Goal: Use online tool/utility

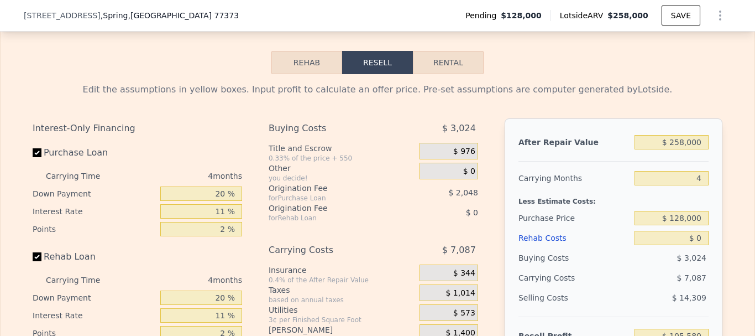
scroll to position [1710, 0]
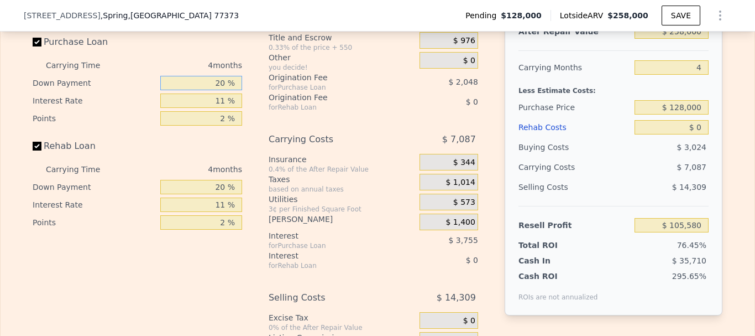
drag, startPoint x: 203, startPoint y: 97, endPoint x: 280, endPoint y: 95, distance: 76.3
click at [280, 95] on div "Interest-Only Financing Purchase Loan Carrying Time 4 months Down Payment 20 % …" at bounding box center [378, 200] width 690 height 384
type input "0 %"
type input "$ 104,132"
drag, startPoint x: 213, startPoint y: 98, endPoint x: 269, endPoint y: 101, distance: 55.9
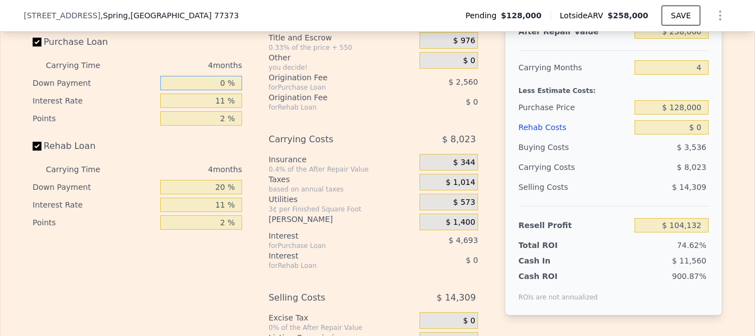
click at [269, 101] on div "Interest-Only Financing Purchase Loan Carrying Time 4 months Down Payment 0 % I…" at bounding box center [378, 200] width 690 height 384
type input "10 %"
type input "$ 104,856"
type input "10 %"
drag, startPoint x: 207, startPoint y: 115, endPoint x: 281, endPoint y: 115, distance: 73.5
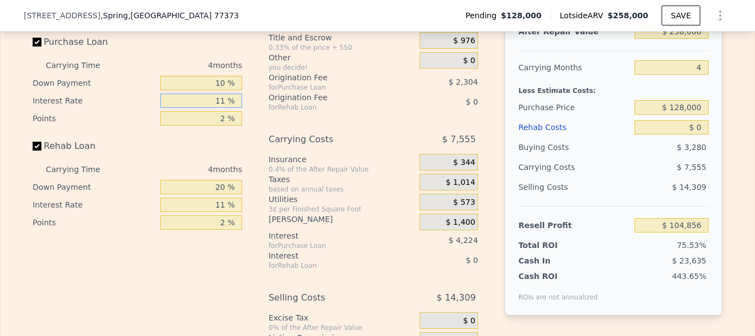
click at [281, 115] on div "Interest-Only Financing Purchase Loan Carrying Time 4 months Down Payment 10 % …" at bounding box center [378, 200] width 690 height 384
type input "12 %"
type input "$ 104,472"
type input "12 %"
drag, startPoint x: 213, startPoint y: 134, endPoint x: 299, endPoint y: 140, distance: 86.5
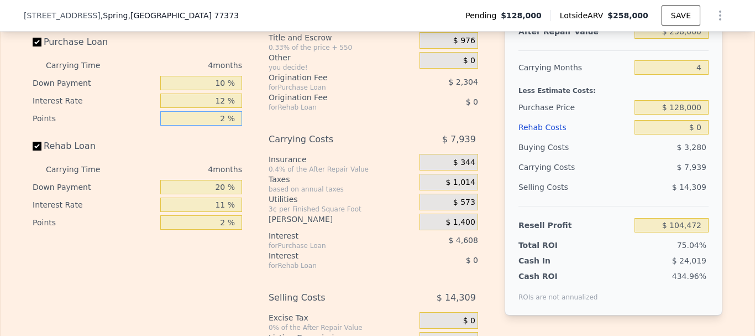
click at [299, 140] on div "Interest-Only Financing Purchase Loan Carrying Time 4 months Down Payment 10 % …" at bounding box center [378, 200] width 690 height 384
type input "3 %"
type input "$ 103,320"
type input "3 %"
drag, startPoint x: 203, startPoint y: 201, endPoint x: 273, endPoint y: 202, distance: 69.1
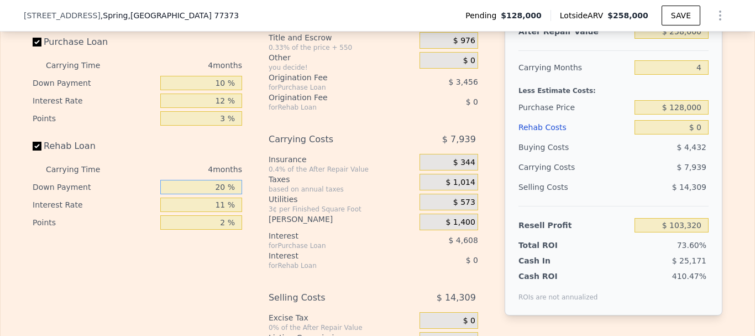
click at [273, 202] on div "Interest-Only Financing Purchase Loan Carrying Time 4 months Down Payment 10 % …" at bounding box center [378, 200] width 690 height 384
type input "0 %"
drag, startPoint x: 212, startPoint y: 218, endPoint x: 286, endPoint y: 218, distance: 74.6
click at [286, 218] on div "Interest-Only Financing Purchase Loan Carrying Time 4 months Down Payment 10 % …" at bounding box center [378, 200] width 690 height 384
type input "12 %"
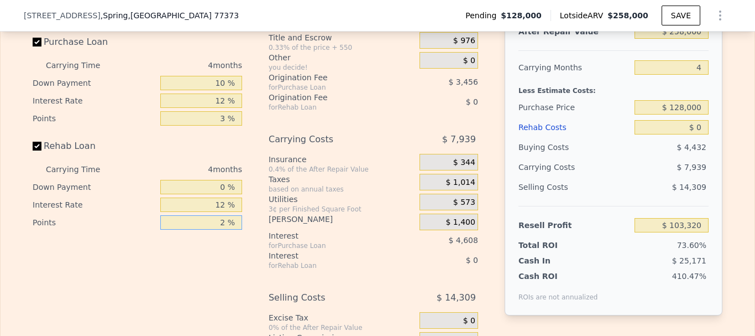
drag, startPoint x: 208, startPoint y: 238, endPoint x: 296, endPoint y: 242, distance: 88.0
click at [296, 242] on div "Interest-Only Financing Purchase Loan Carrying Time 4 months Down Payment 10 % …" at bounding box center [378, 200] width 690 height 384
type input "3 %"
click at [333, 185] on div "Taxes" at bounding box center [342, 179] width 147 height 11
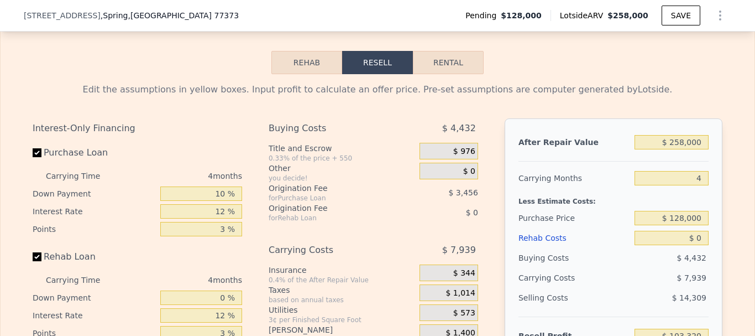
click at [459, 156] on span "$ 976" at bounding box center [464, 152] width 22 height 10
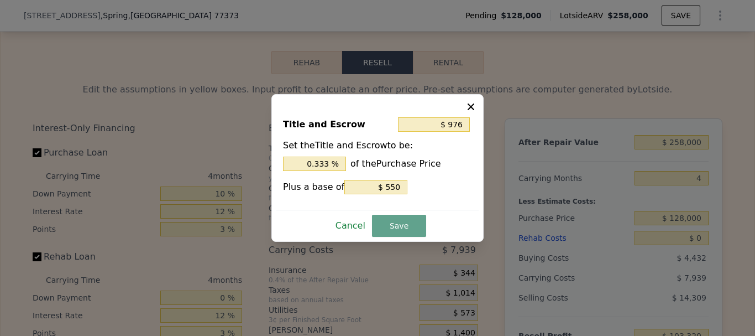
click at [343, 220] on button "Cancel" at bounding box center [350, 226] width 39 height 18
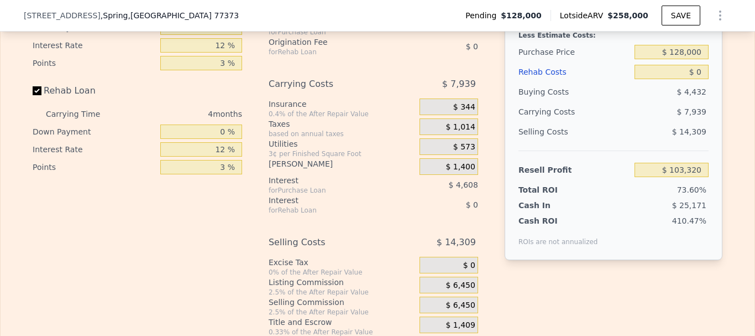
scroll to position [1655, 0]
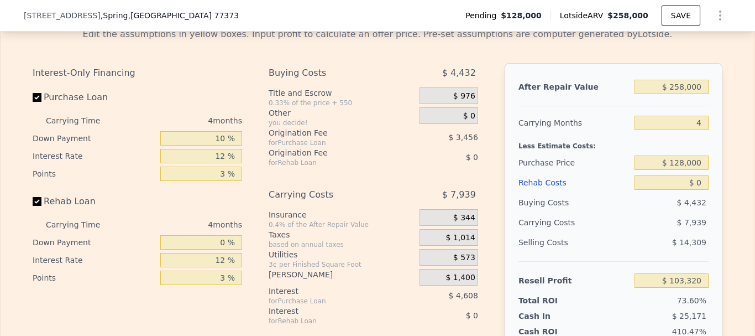
click at [534, 192] on div "Rehab Costs" at bounding box center [575, 182] width 112 height 20
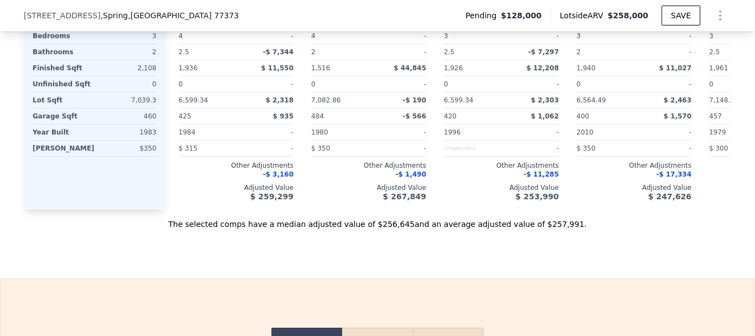
scroll to position [1599, 0]
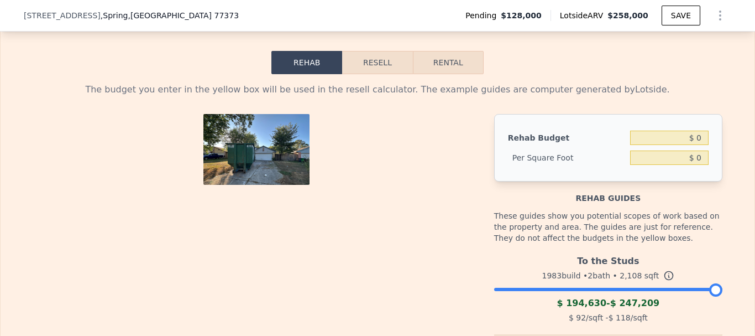
click at [382, 74] on button "Resell" at bounding box center [377, 62] width 70 height 23
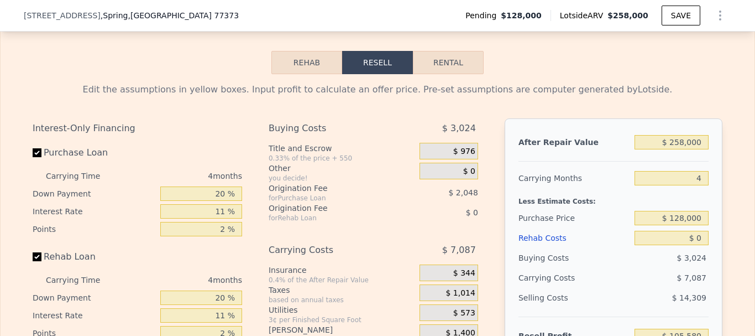
scroll to position [1710, 0]
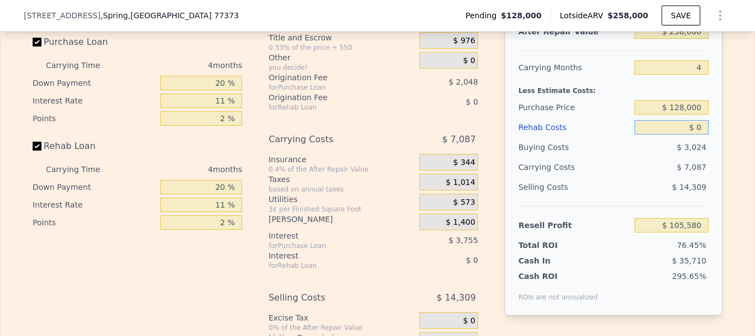
drag, startPoint x: 672, startPoint y: 143, endPoint x: 750, endPoint y: 148, distance: 77.5
click at [750, 148] on div "Search an address or region Solutions Company Open main menu Log In Free Accoun…" at bounding box center [377, 168] width 755 height 336
type input "$ 5"
type input "$ 105,575"
type input "$ 52"
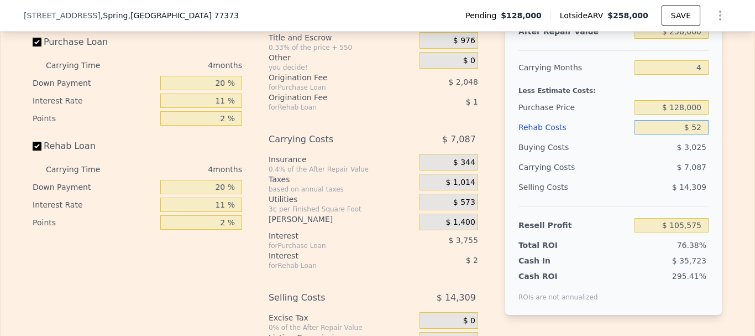
type input "$ 105,527"
type input "$ 520"
type input "$ 105,036"
type input "$ 52,000"
type input "$ 51,224"
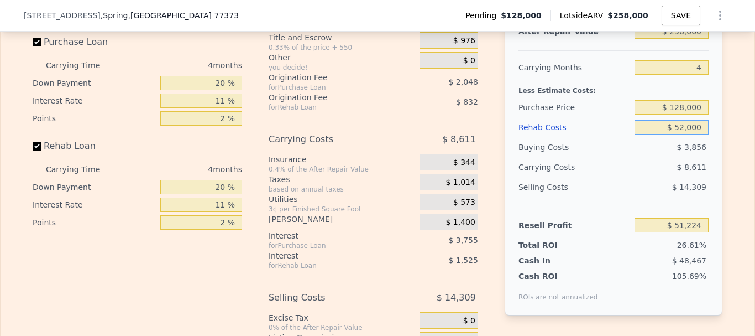
type input "$ 52,000"
click at [735, 165] on div "Edit the assumptions in yellow boxes. Input profit to calculate an offer price.…" at bounding box center [378, 178] width 754 height 428
drag, startPoint x: 205, startPoint y: 100, endPoint x: 332, endPoint y: 95, distance: 127.2
click at [332, 95] on div "Interest-Only Financing Purchase Loan Carrying Time 4 months Down Payment 20 % …" at bounding box center [378, 200] width 690 height 384
type input "1 %"
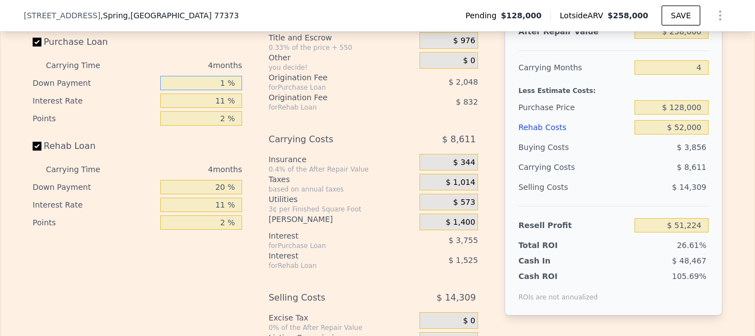
type input "$ 49,846"
type input "10 %"
type input "$ 50,500"
type input "10 %"
drag, startPoint x: 211, startPoint y: 121, endPoint x: 299, endPoint y: 116, distance: 88.0
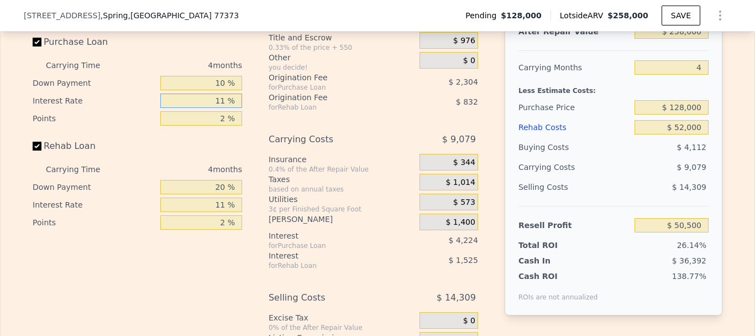
click at [298, 116] on div "Interest-Only Financing Purchase Loan Carrying Time 4 months Down Payment 10 % …" at bounding box center [378, 200] width 690 height 384
type input "12 %"
type input "$ 50,116"
type input "12 %"
drag, startPoint x: 202, startPoint y: 134, endPoint x: 285, endPoint y: 135, distance: 83.5
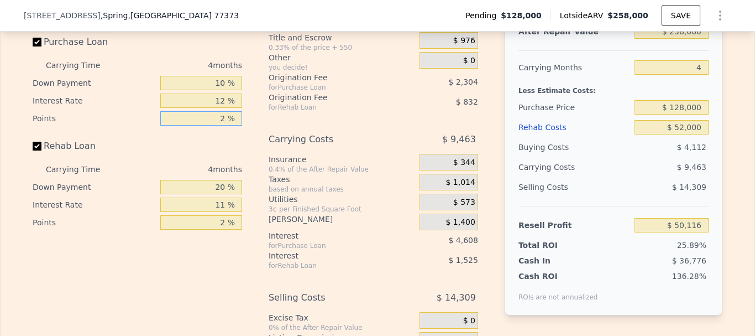
click at [285, 135] on div "Interest-Only Financing Purchase Loan Carrying Time 4 months Down Payment 10 % …" at bounding box center [378, 200] width 690 height 384
type input "3 %"
type input "$ 48,964"
type input "3 %"
drag, startPoint x: 211, startPoint y: 204, endPoint x: 281, endPoint y: 199, distance: 70.9
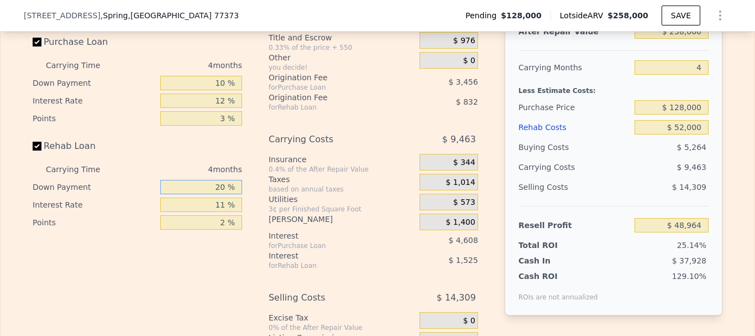
click at [281, 199] on div "Interest-Only Financing Purchase Loan Carrying Time 4 months Down Payment 10 % …" at bounding box center [378, 200] width 690 height 384
type input "0 %"
type input "$ 48,372"
type input "0 %"
drag, startPoint x: 197, startPoint y: 219, endPoint x: 323, endPoint y: 223, distance: 125.6
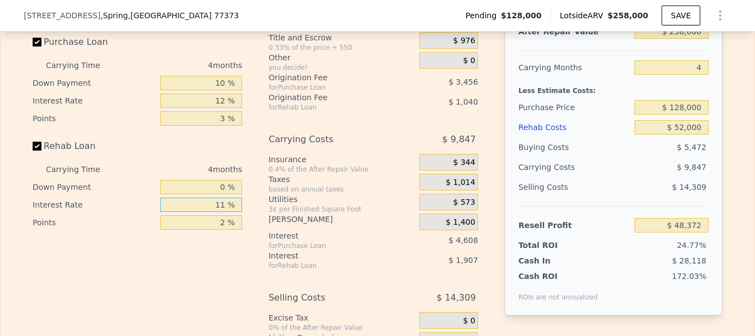
click at [323, 223] on div "Interest-Only Financing Purchase Loan Carrying Time 4 months Down Payment 10 % …" at bounding box center [378, 200] width 690 height 384
type input "12 %"
type input "$ 48,200"
type input "12 %"
drag, startPoint x: 214, startPoint y: 239, endPoint x: 283, endPoint y: 245, distance: 69.4
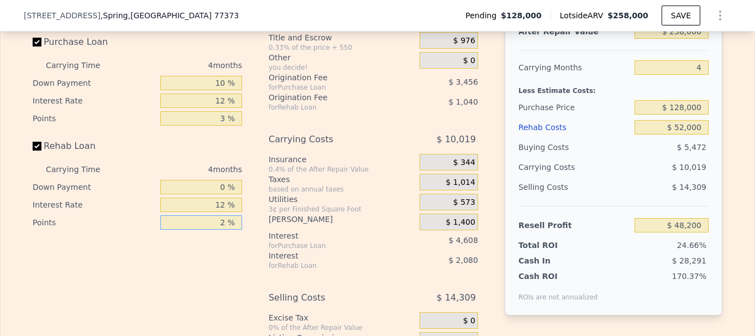
click at [283, 245] on div "Interest-Only Financing Purchase Loan Carrying Time 4 months Down Payment 10 % …" at bounding box center [378, 200] width 690 height 384
type input "3 %"
type input "$ 47,680"
type input "3 %"
click at [354, 149] on div "Carrying Costs" at bounding box center [330, 139] width 123 height 20
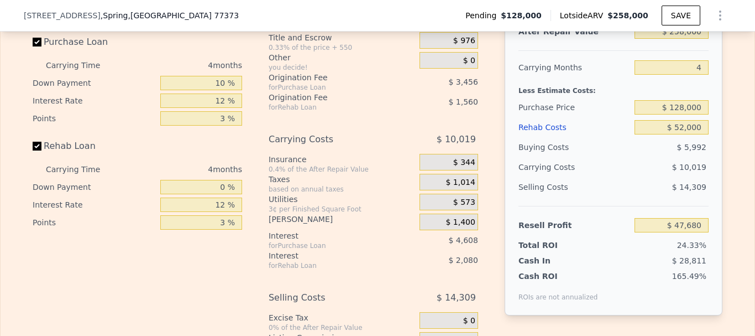
scroll to position [1599, 0]
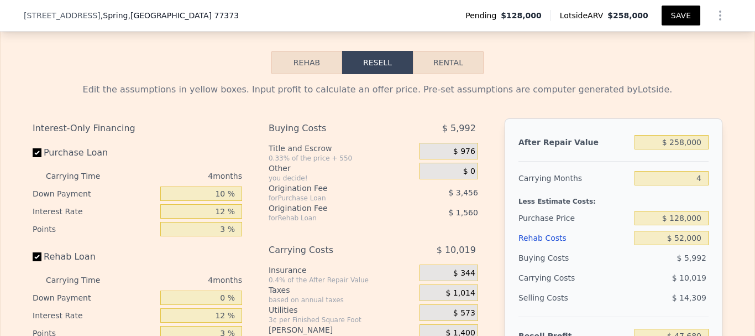
click at [682, 16] on button "SAVE" at bounding box center [681, 16] width 39 height 20
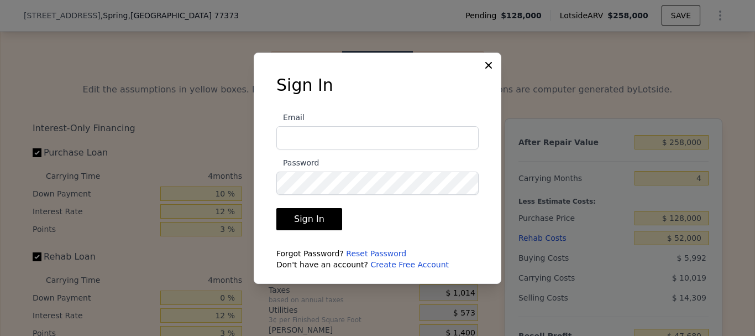
click at [298, 135] on input "Email" at bounding box center [377, 137] width 202 height 23
type input "[EMAIL_ADDRESS][DOMAIN_NAME]"
click at [276, 208] on button "Sign In" at bounding box center [309, 219] width 66 height 22
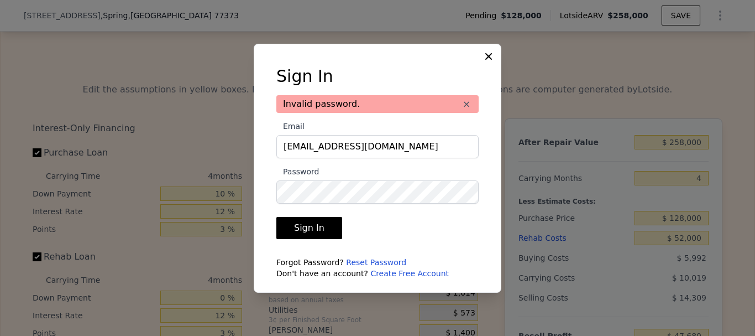
click at [356, 261] on link "Reset Password" at bounding box center [376, 262] width 60 height 9
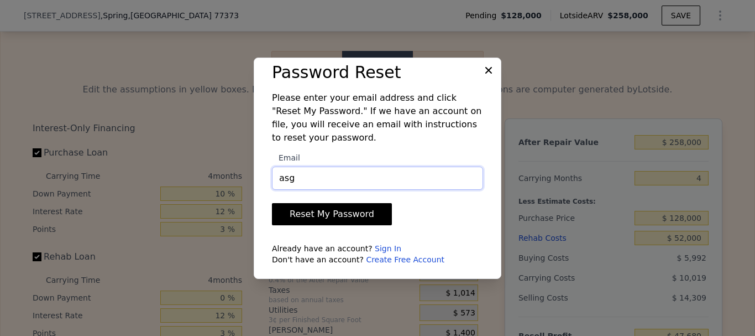
type input "[EMAIL_ADDRESS][DOMAIN_NAME]"
click at [331, 213] on button "Reset My Password" at bounding box center [332, 214] width 120 height 22
